Goal: Use online tool/utility: Utilize a website feature to perform a specific function

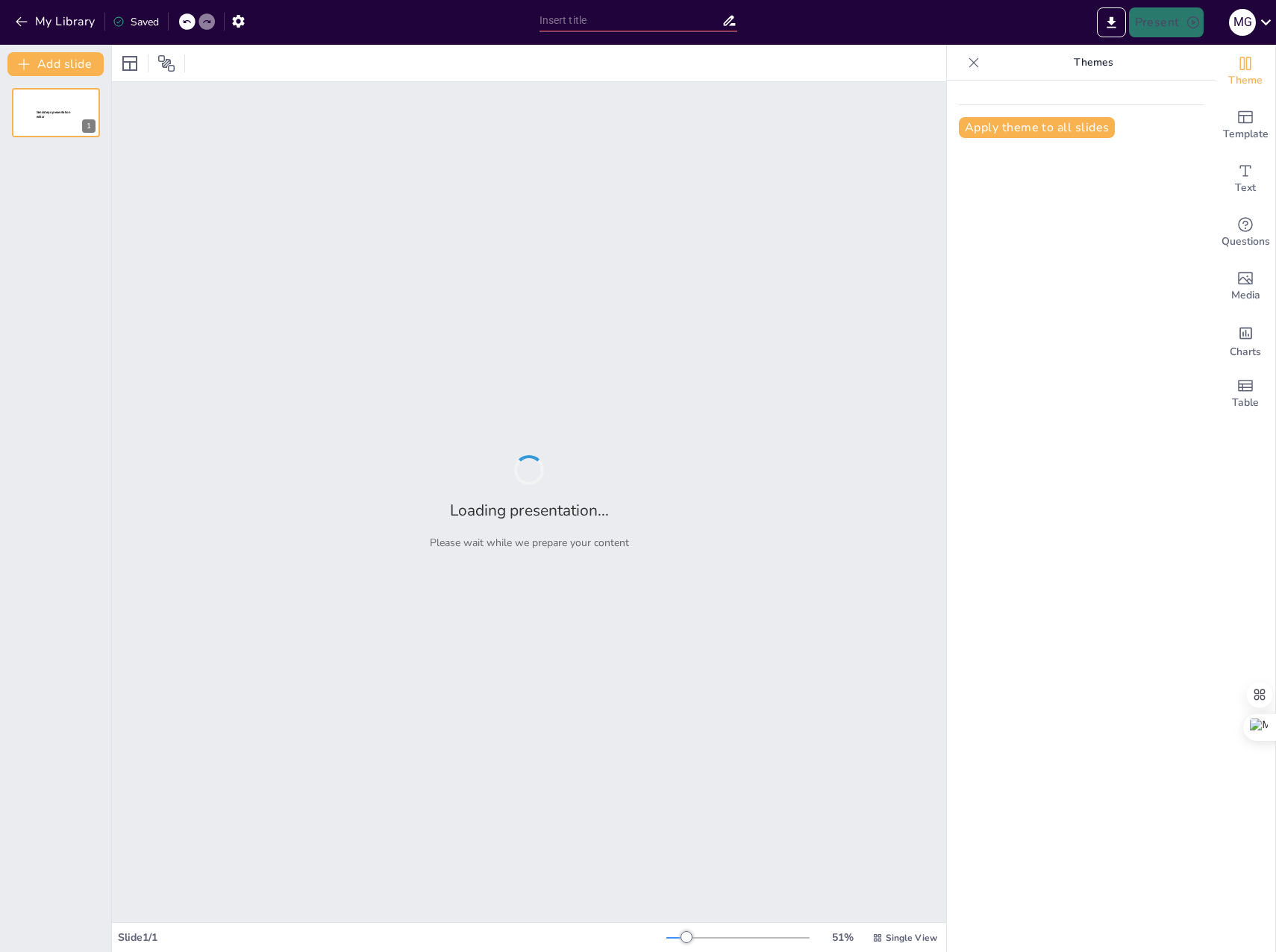
type input "Imported Attendance_Buddies_Presentation.pptx"
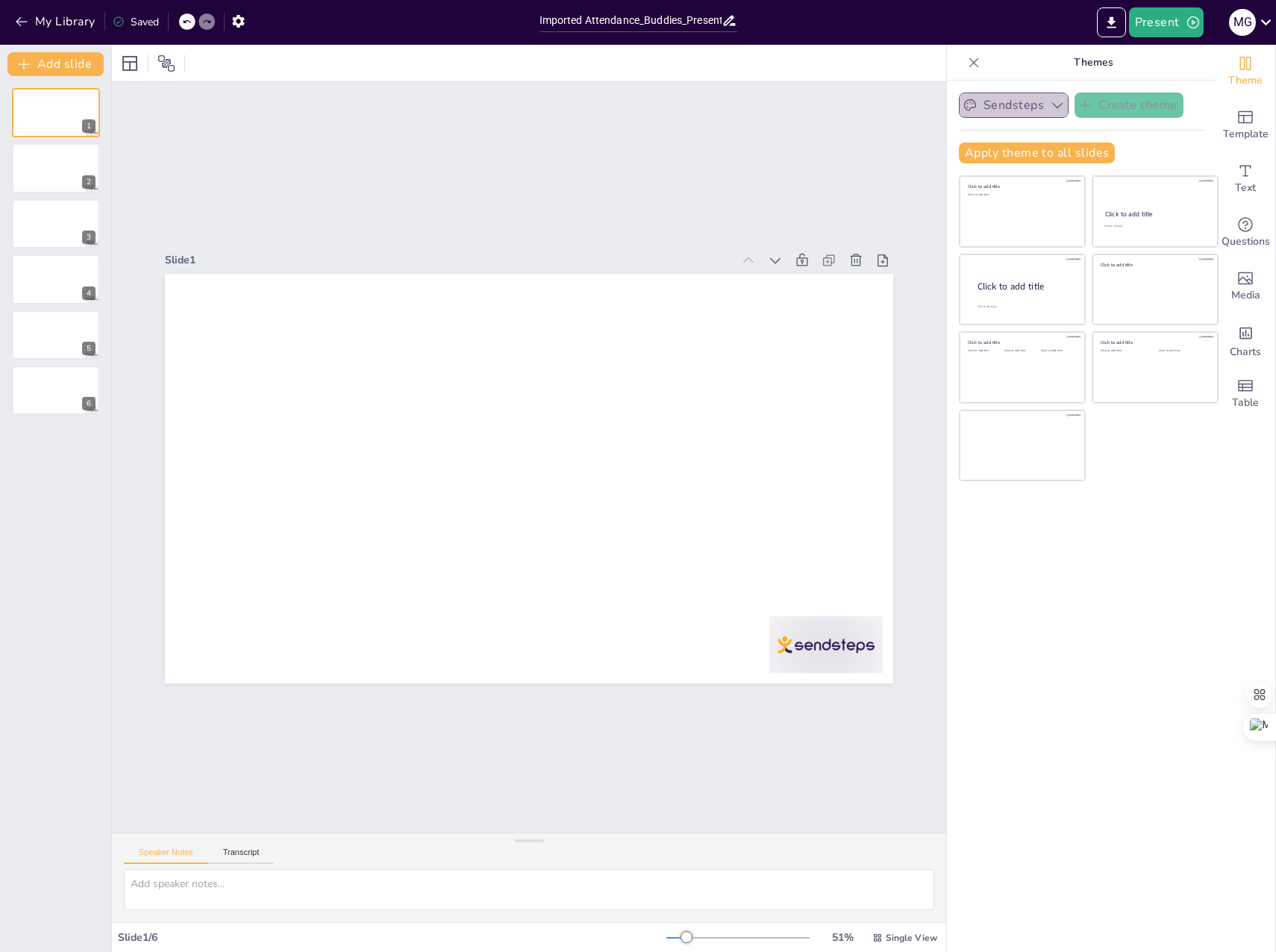
click at [1016, 103] on button "Sendsteps" at bounding box center [1014, 105] width 110 height 25
click at [1046, 153] on button "Apply theme to all slides" at bounding box center [1037, 153] width 156 height 21
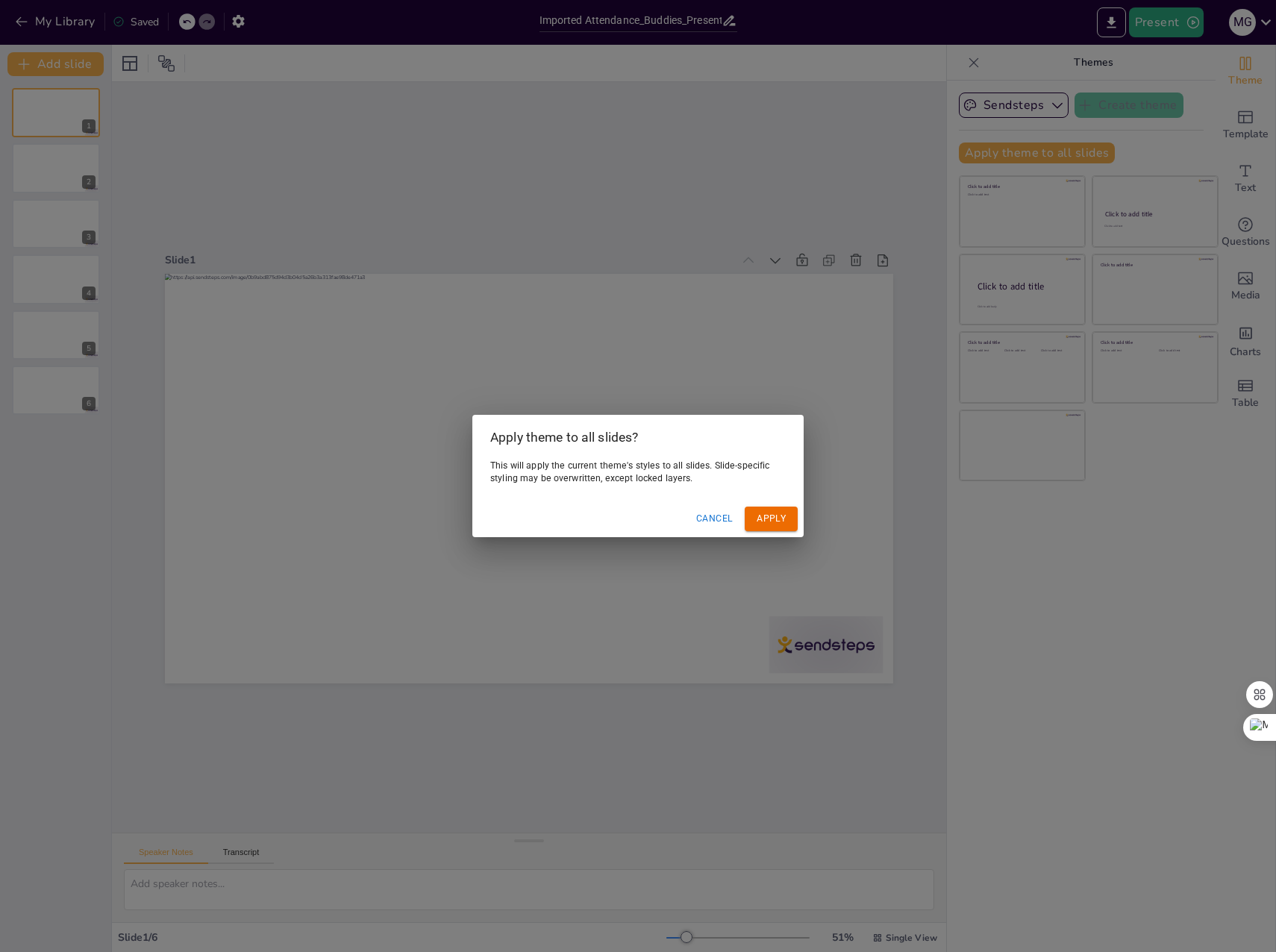
click at [713, 519] on button "Cancel" at bounding box center [715, 519] width 48 height 25
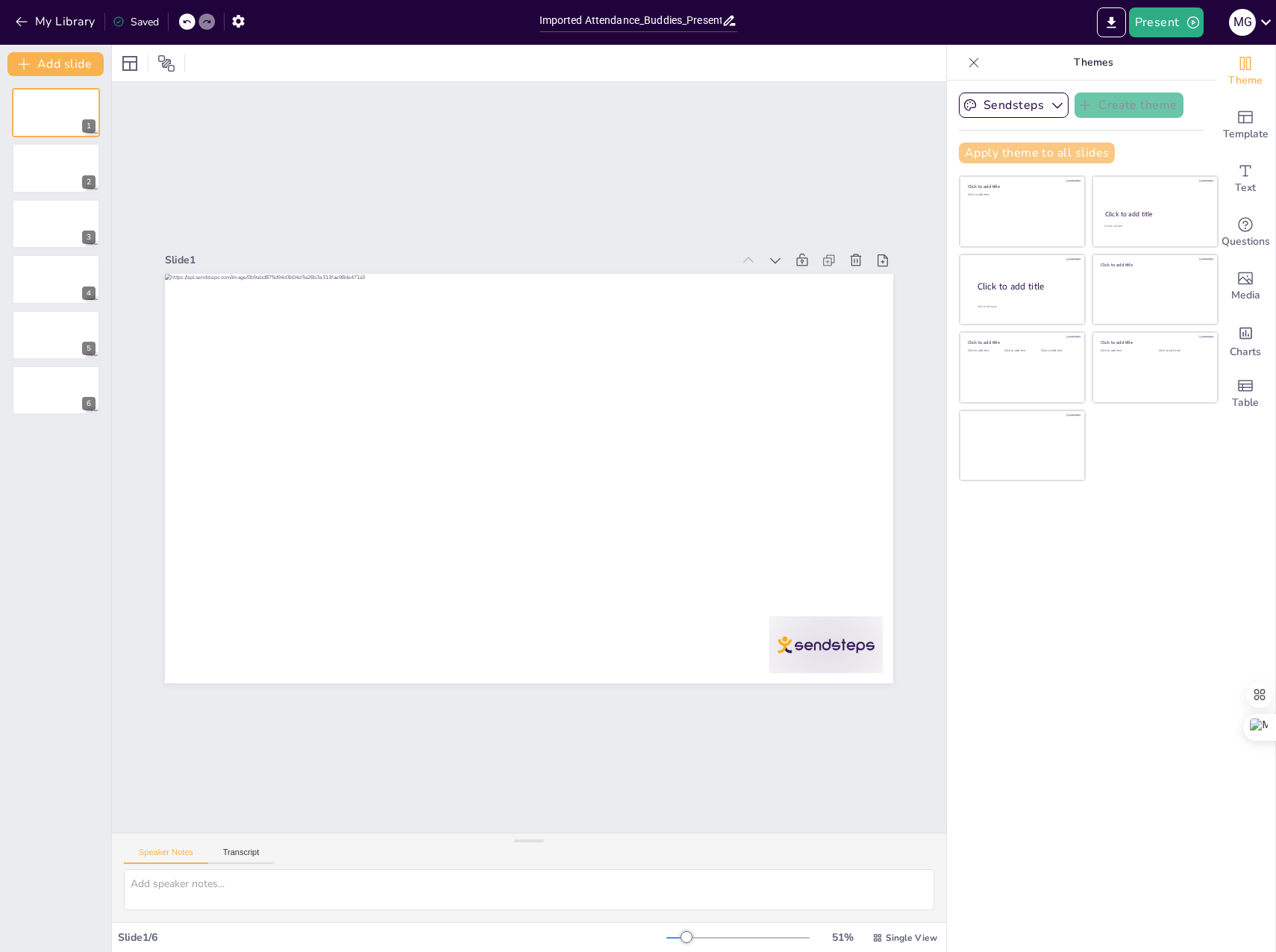
click at [1027, 153] on button "Apply theme to all slides" at bounding box center [1037, 153] width 156 height 21
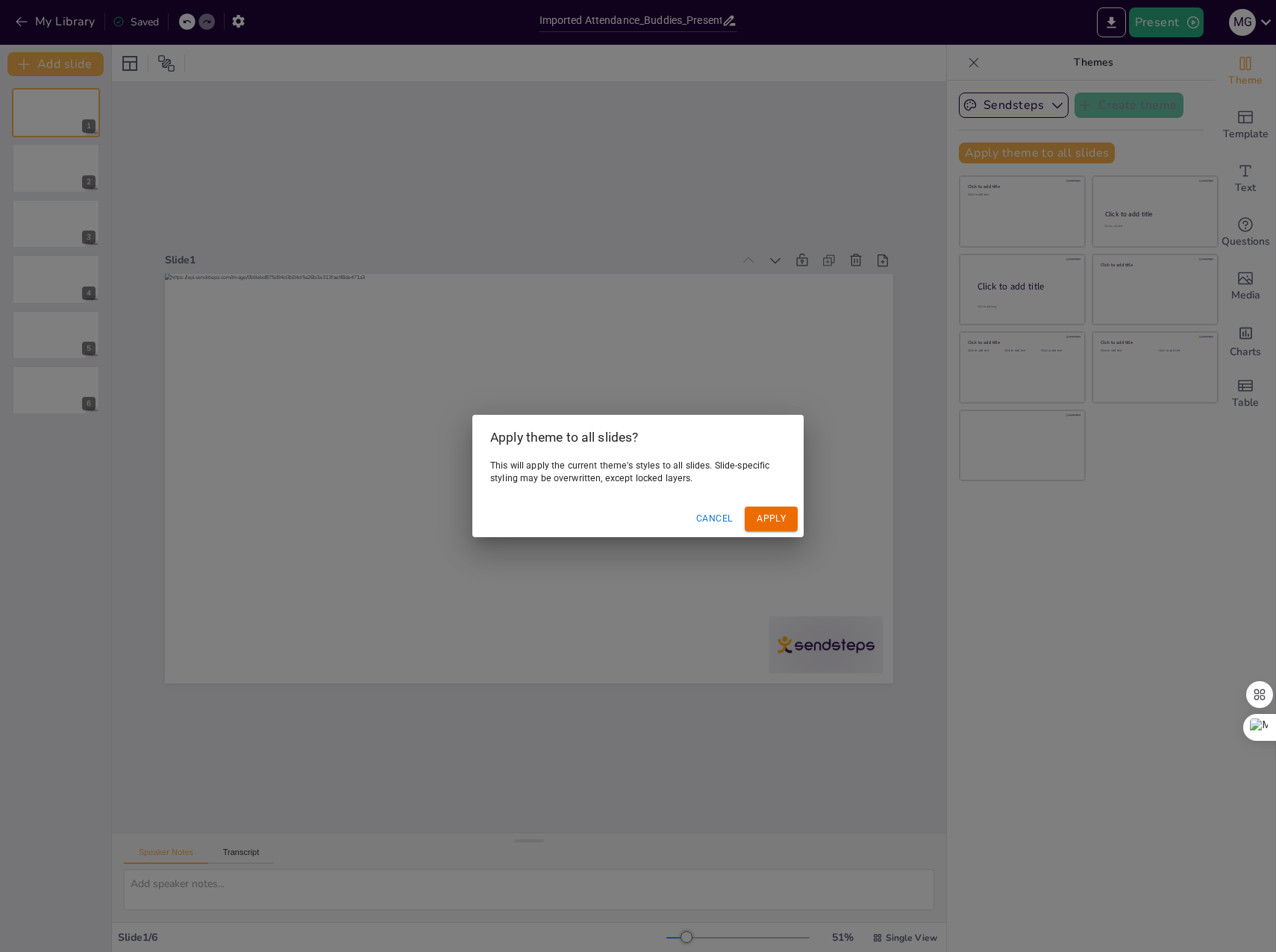
click at [765, 153] on div "Apply theme to all slides? This will apply the current theme's styles to all sl…" at bounding box center [638, 476] width 1276 height 952
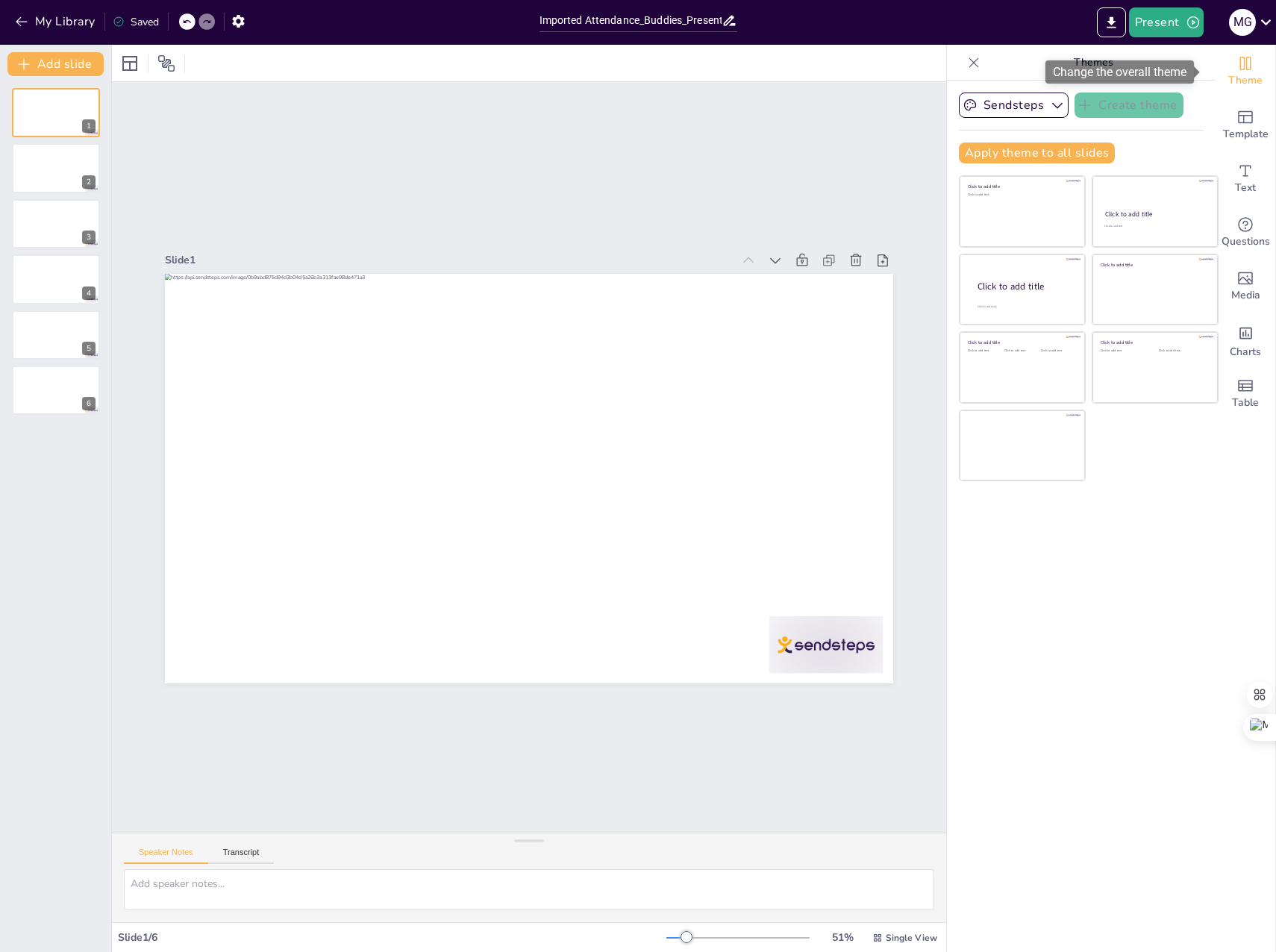
click at [1237, 68] on icon "Change the overall theme" at bounding box center [1245, 64] width 18 height 18
click at [980, 155] on button "Apply theme to all slides" at bounding box center [1037, 153] width 156 height 21
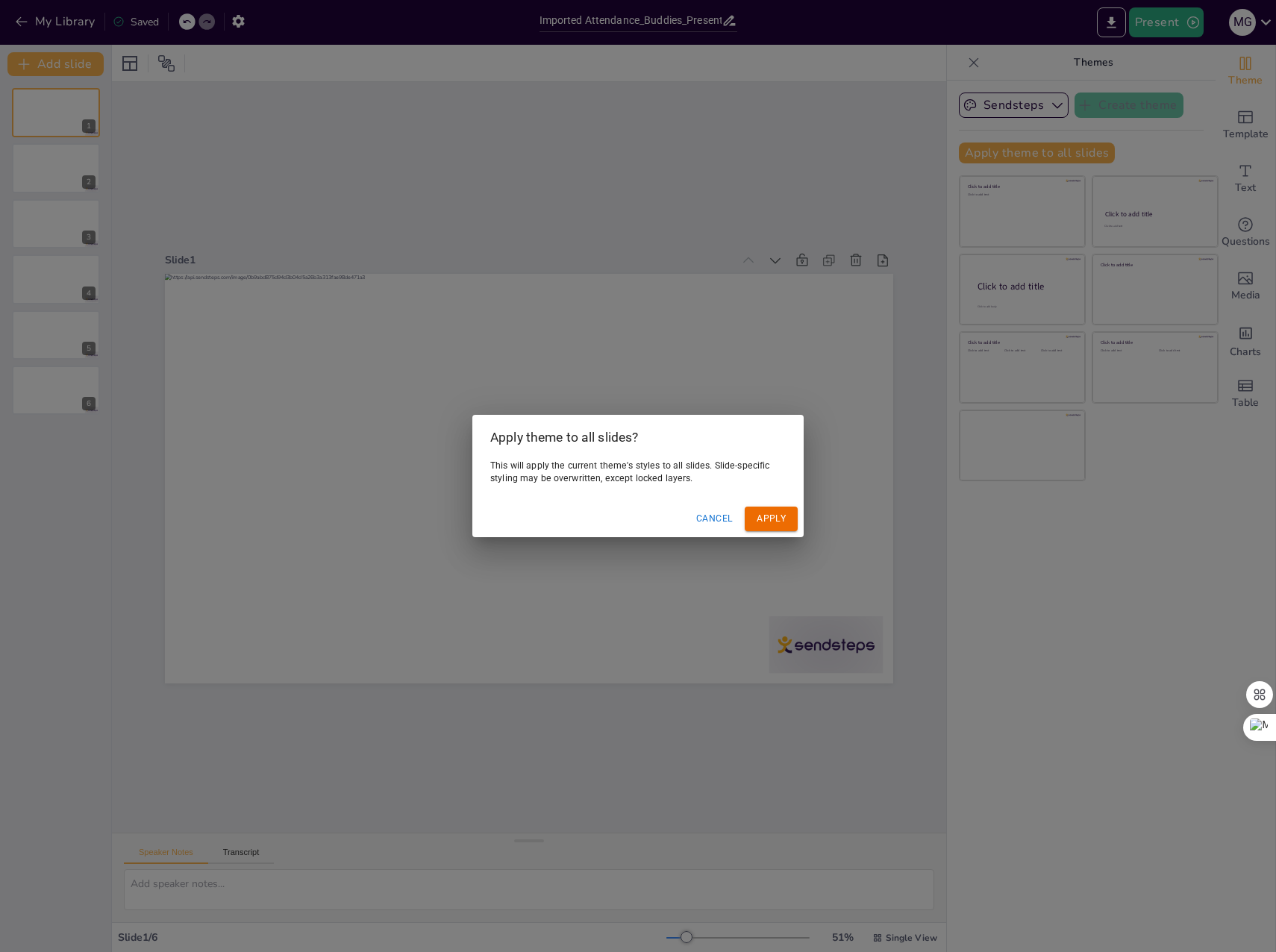
click at [777, 520] on button "Apply" at bounding box center [770, 519] width 53 height 25
